Goal: Transaction & Acquisition: Purchase product/service

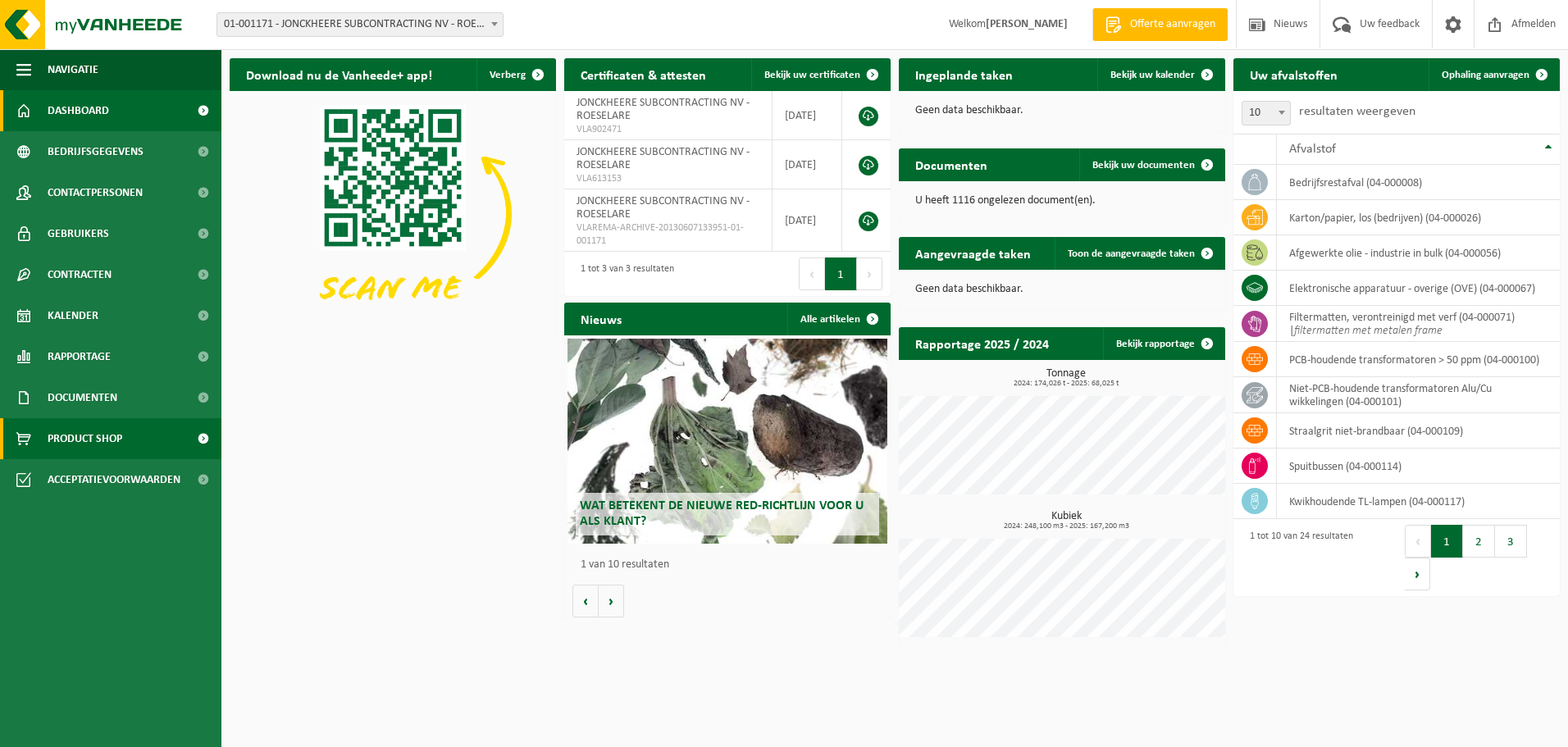
click at [114, 438] on span "Product Shop" at bounding box center [85, 438] width 75 height 41
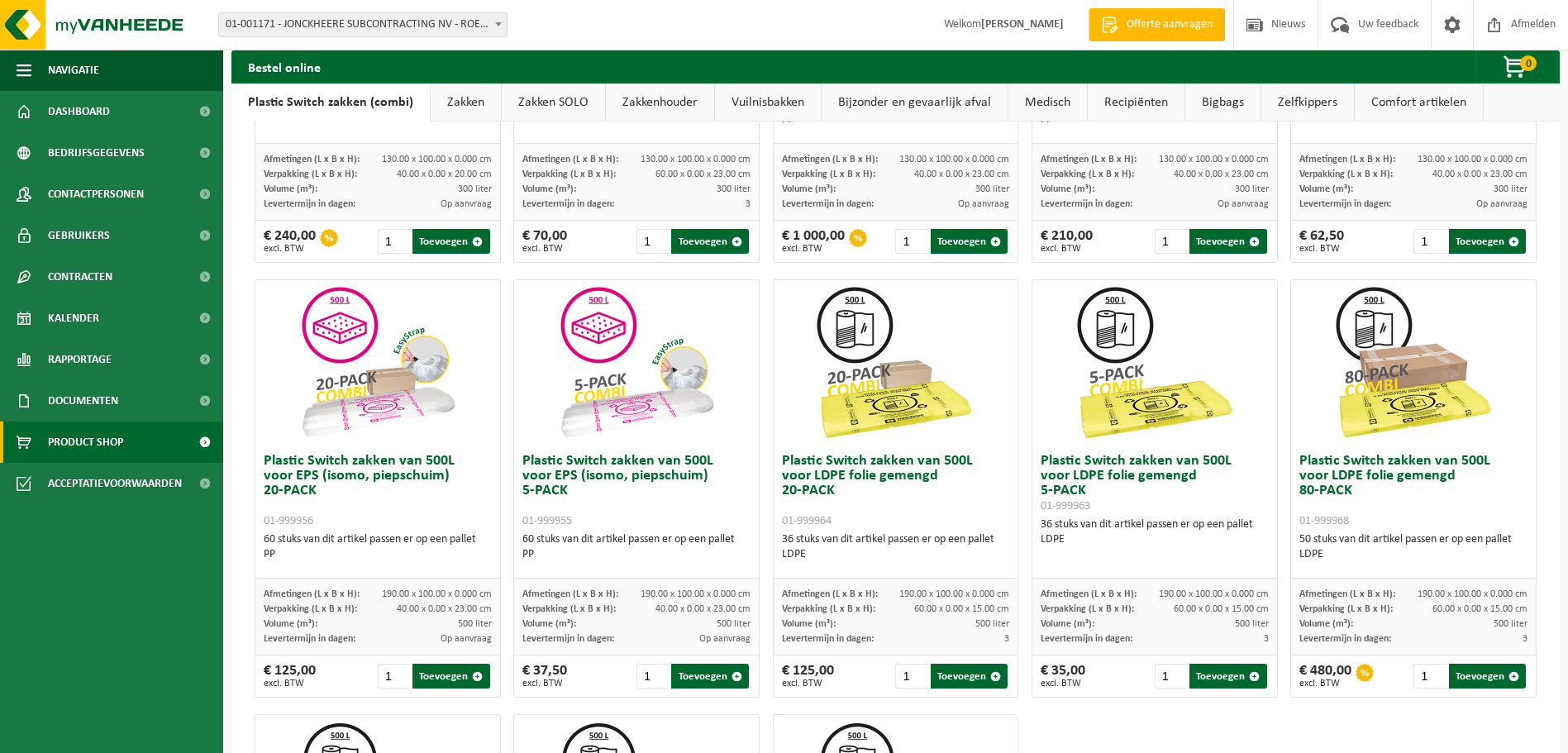
scroll to position [413, 0]
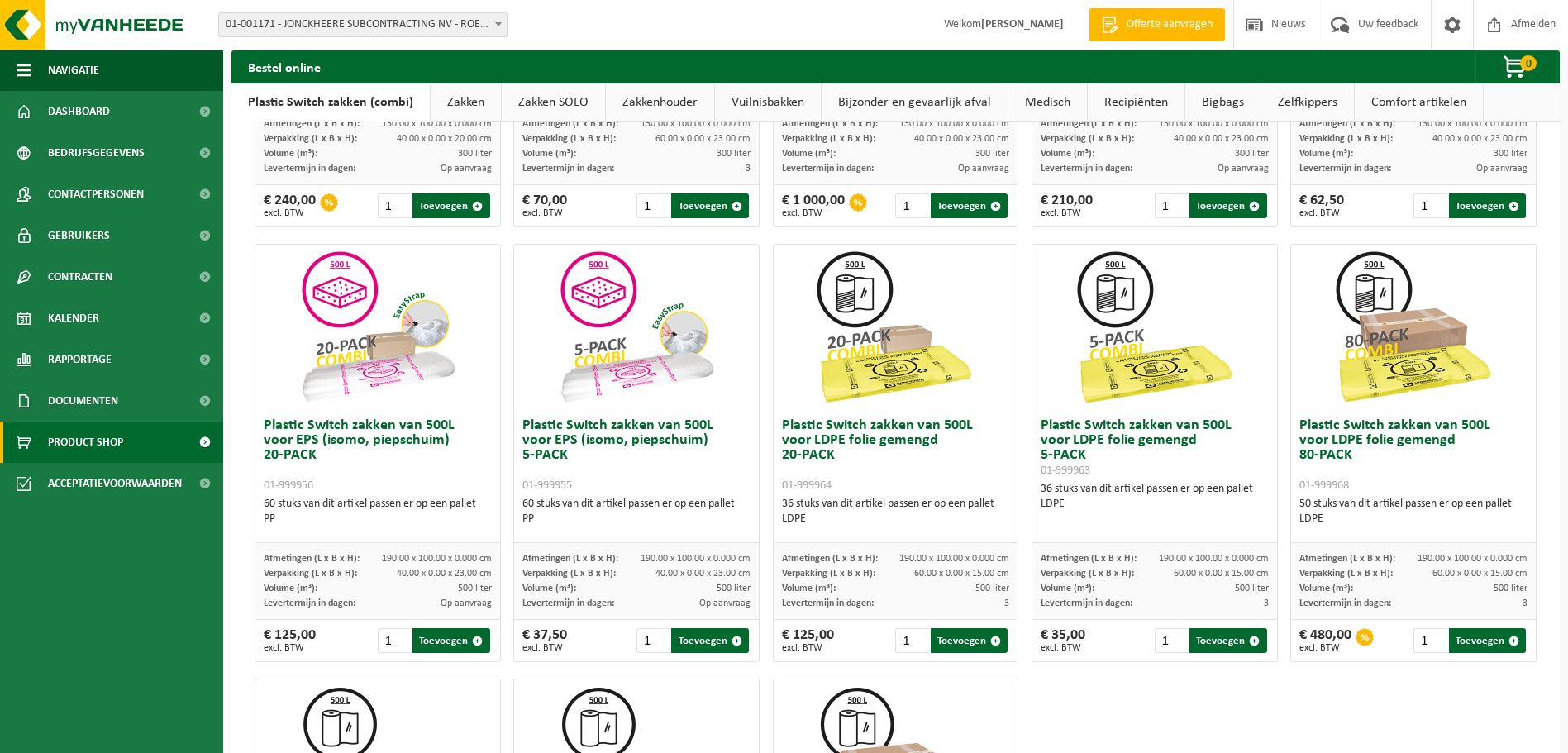
click at [337, 432] on h3 "Plastic Switch zakken van 500L voor EPS (isomo, piepschuim) 20-PACK 01-999956" at bounding box center [378, 454] width 228 height 74
click at [375, 361] on img at bounding box center [378, 327] width 166 height 165
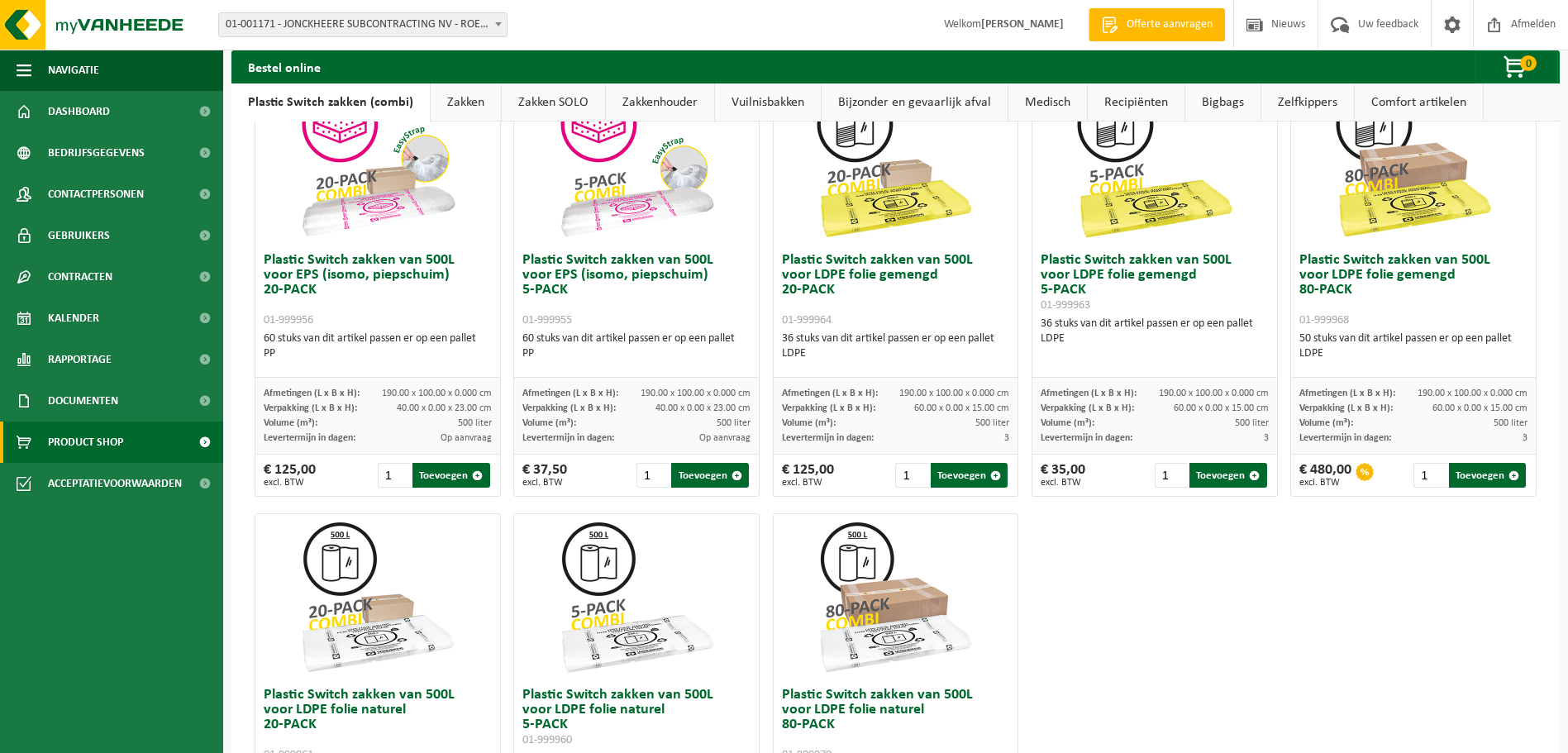
scroll to position [496, 0]
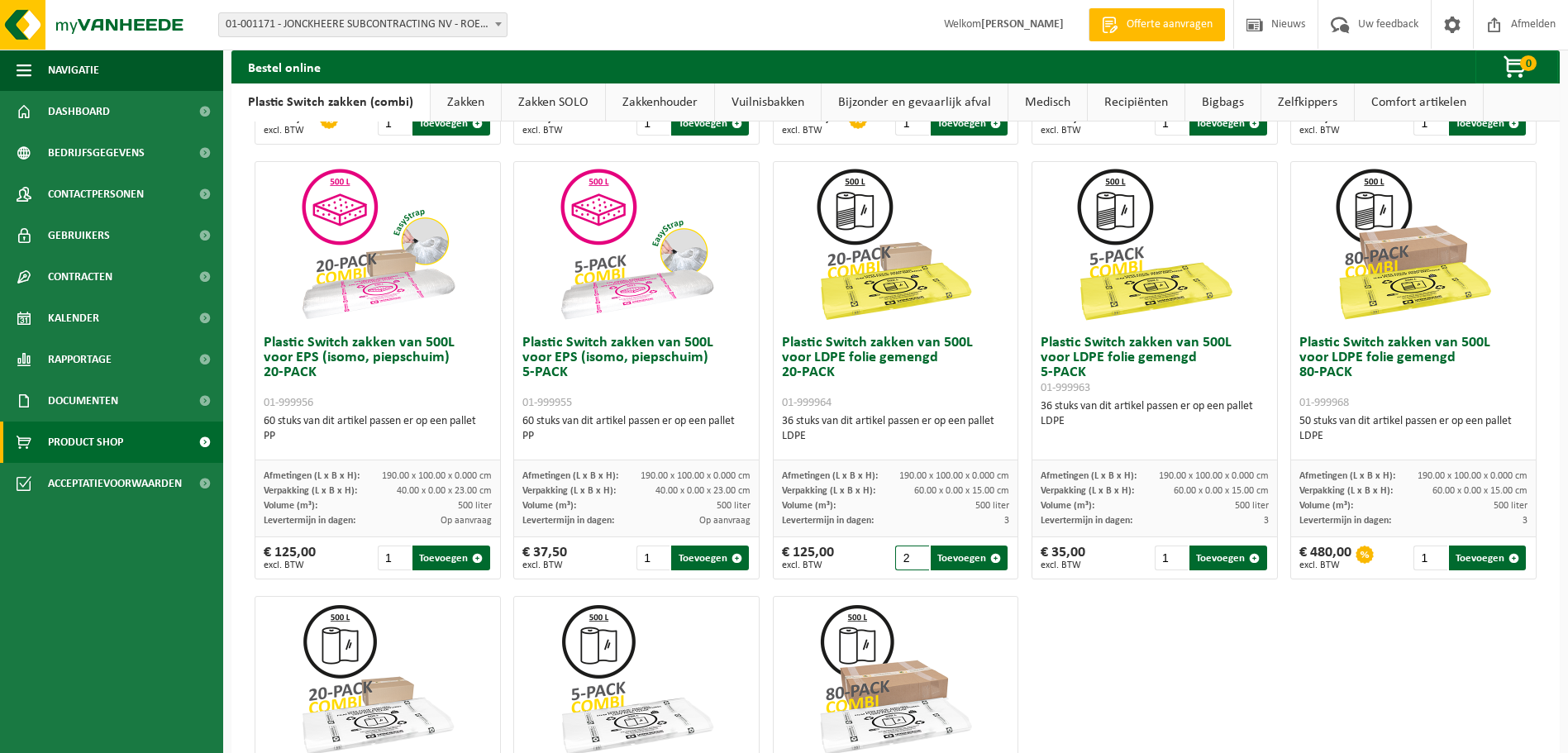
click at [914, 555] on input "2" at bounding box center [912, 558] width 33 height 25
click at [961, 559] on button "Toevoegen" at bounding box center [969, 558] width 77 height 25
type input "1"
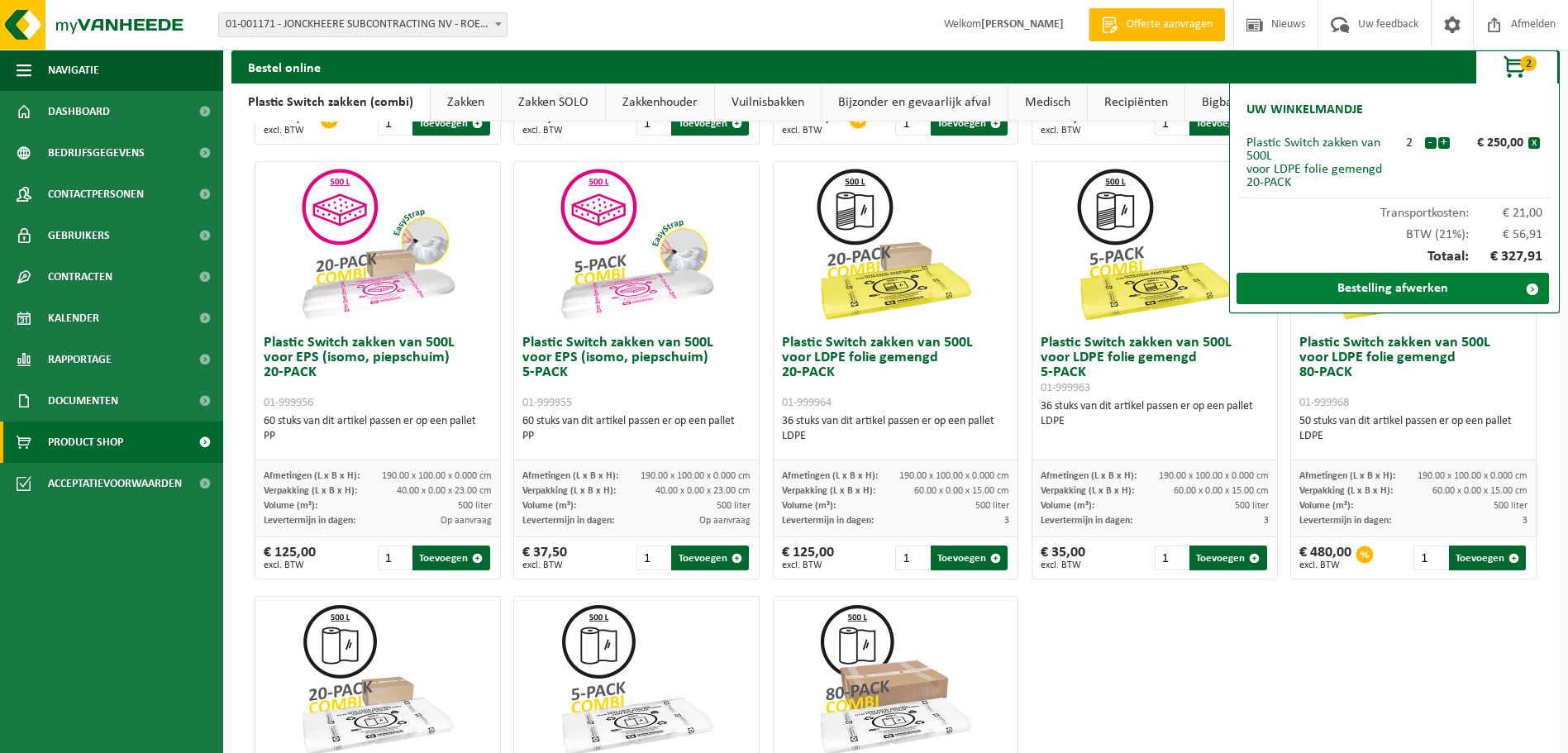
click at [1292, 285] on link "Bestelling afwerken" at bounding box center [1392, 288] width 313 height 32
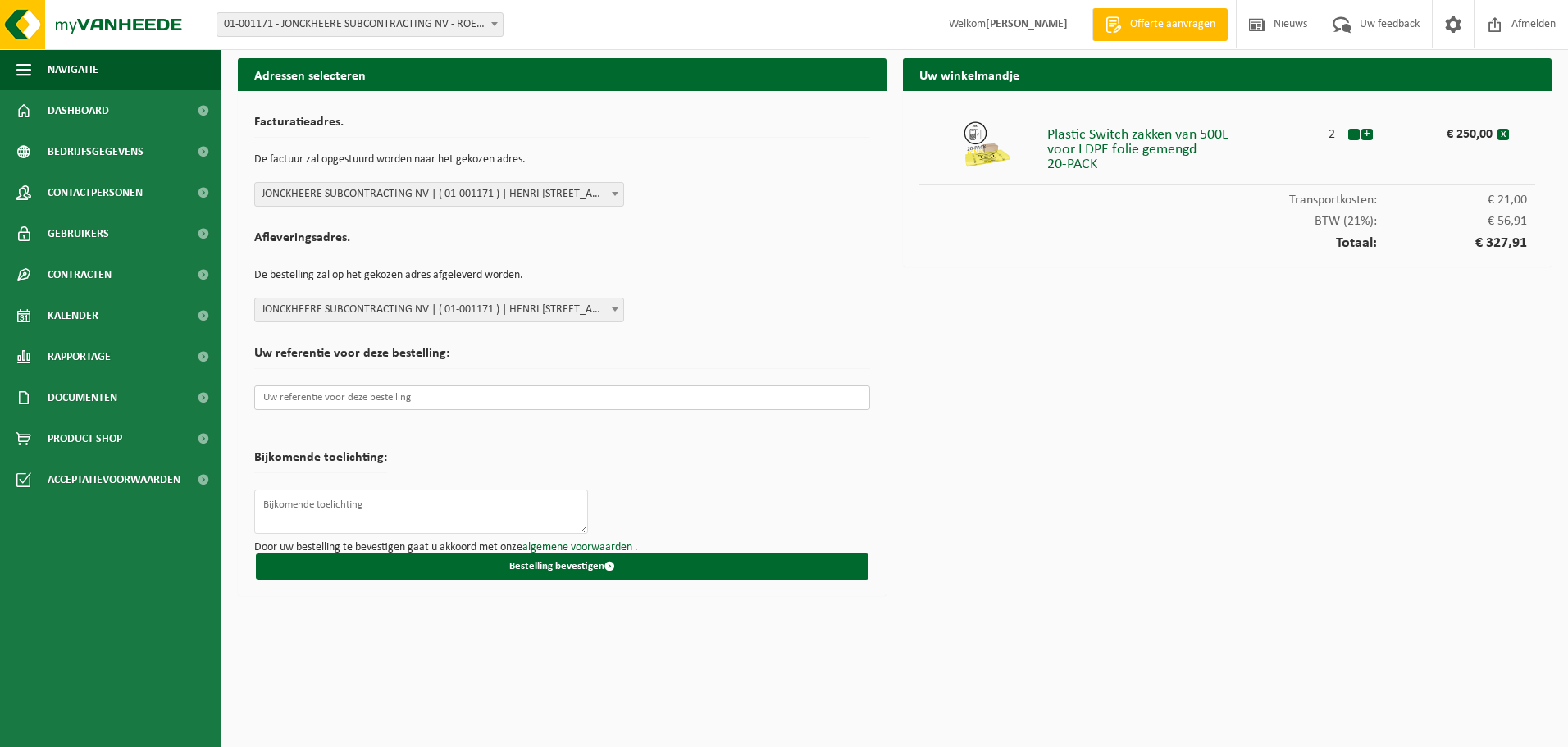
click at [385, 401] on input "text" at bounding box center [561, 397] width 616 height 24
paste input "4620103"
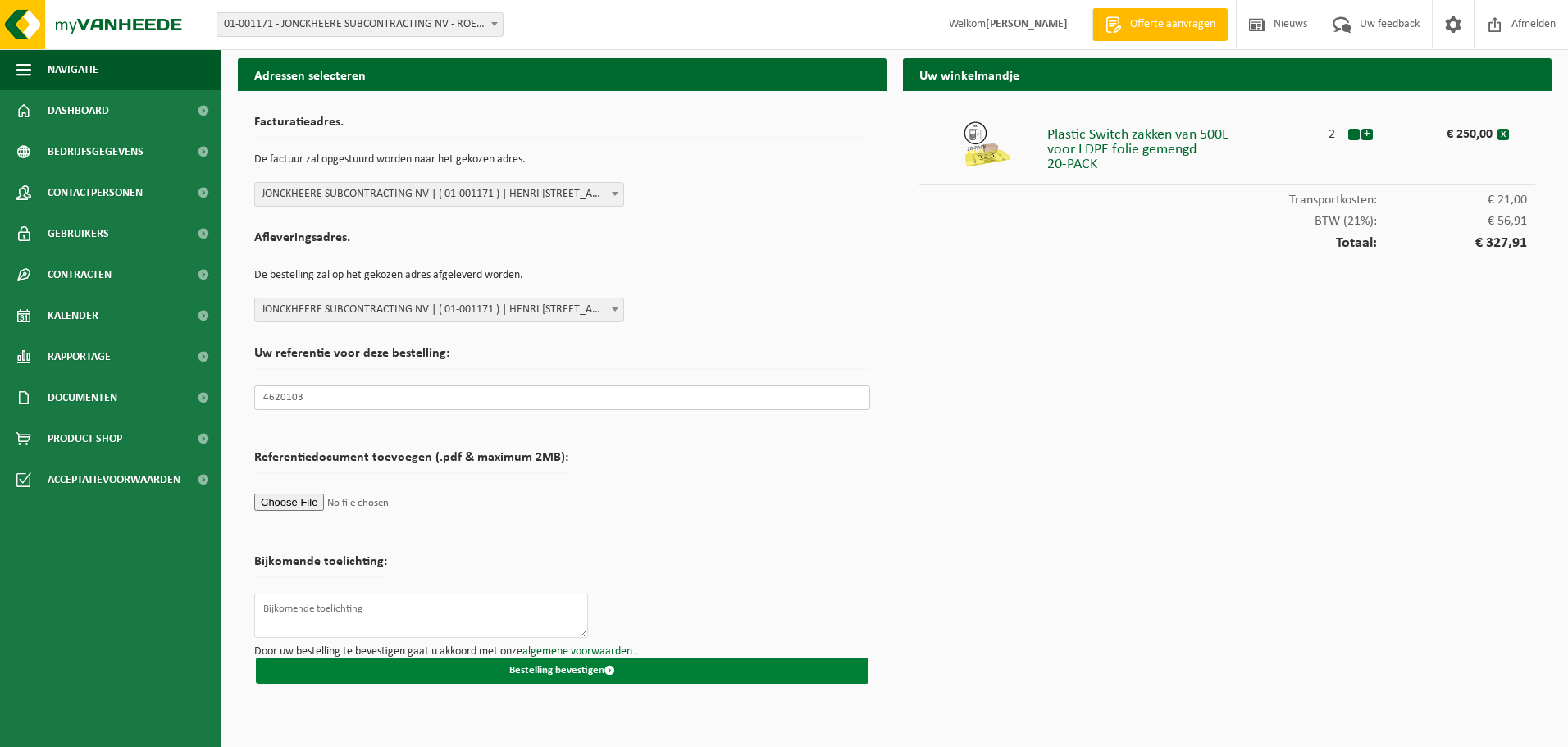
type input "4620103"
click at [566, 672] on button "Bestelling bevestigen" at bounding box center [561, 671] width 613 height 26
